Goal: Navigation & Orientation: Find specific page/section

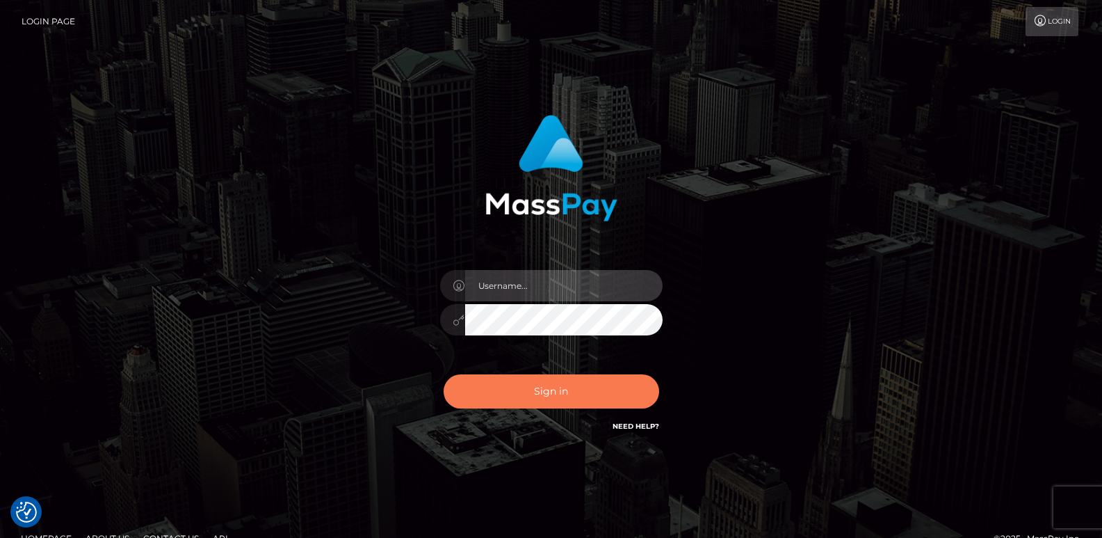
type input "ts2.es"
click at [554, 388] on button "Sign in" at bounding box center [552, 391] width 216 height 34
type input "[DOMAIN_NAME]"
click at [542, 389] on button "Sign in" at bounding box center [552, 391] width 216 height 34
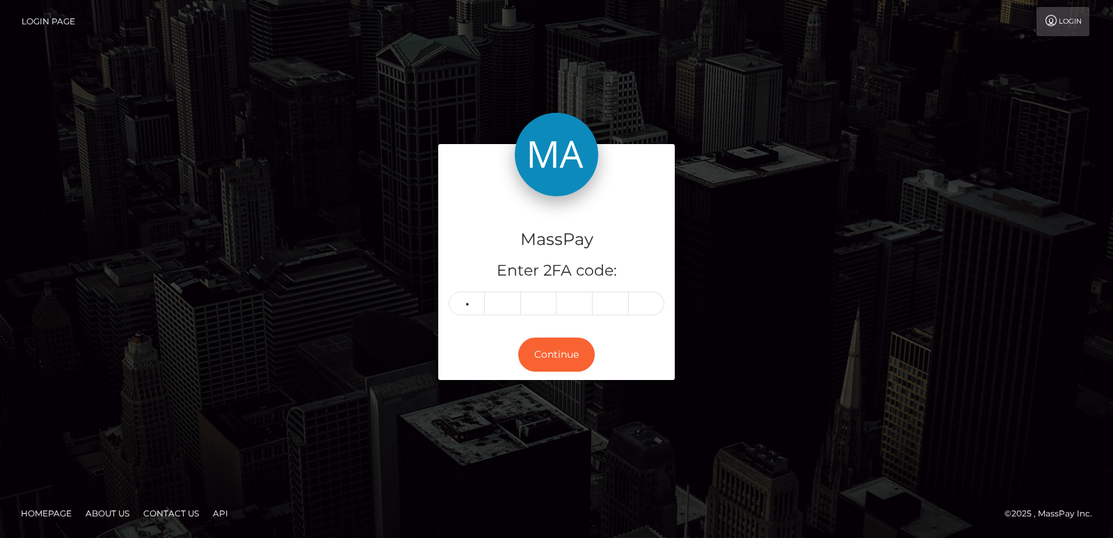
type input "6"
type input "2"
type input "4"
type input "9"
type input "4"
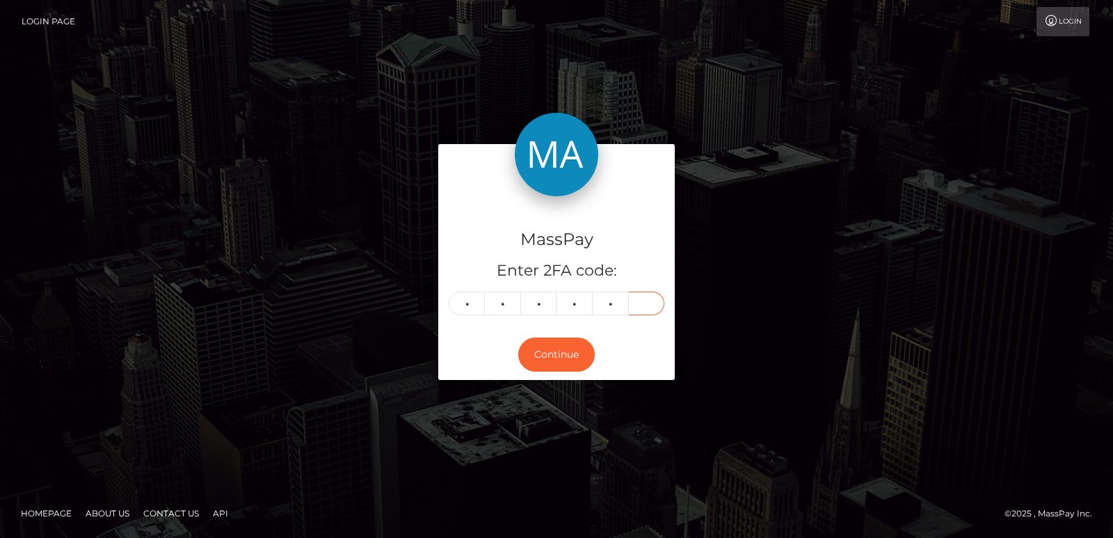
type input "7"
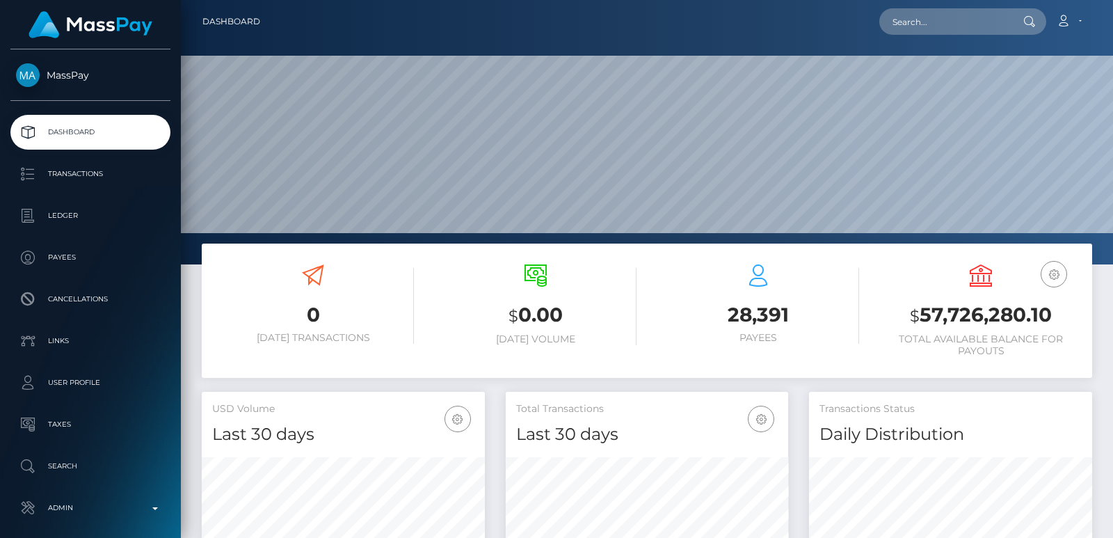
scroll to position [247, 282]
click at [912, 21] on input "text" at bounding box center [944, 21] width 131 height 26
paste input "hstud97@protonmail.com"
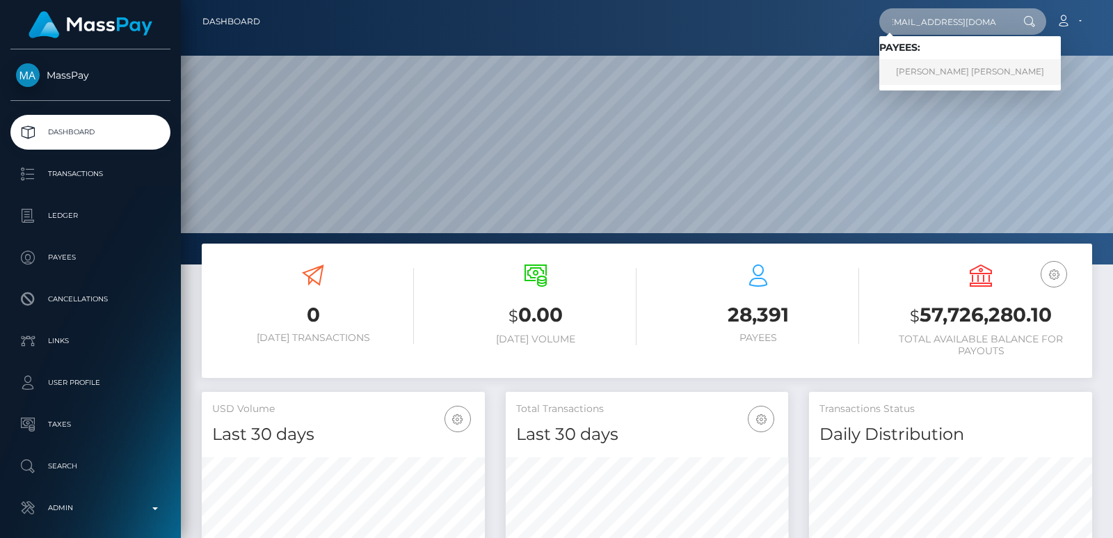
type input "hstud97@protonmail.com"
click at [910, 73] on link "ABRAHAM ISRAEL REINHARDT" at bounding box center [969, 72] width 181 height 26
